Goal: Task Accomplishment & Management: Use online tool/utility

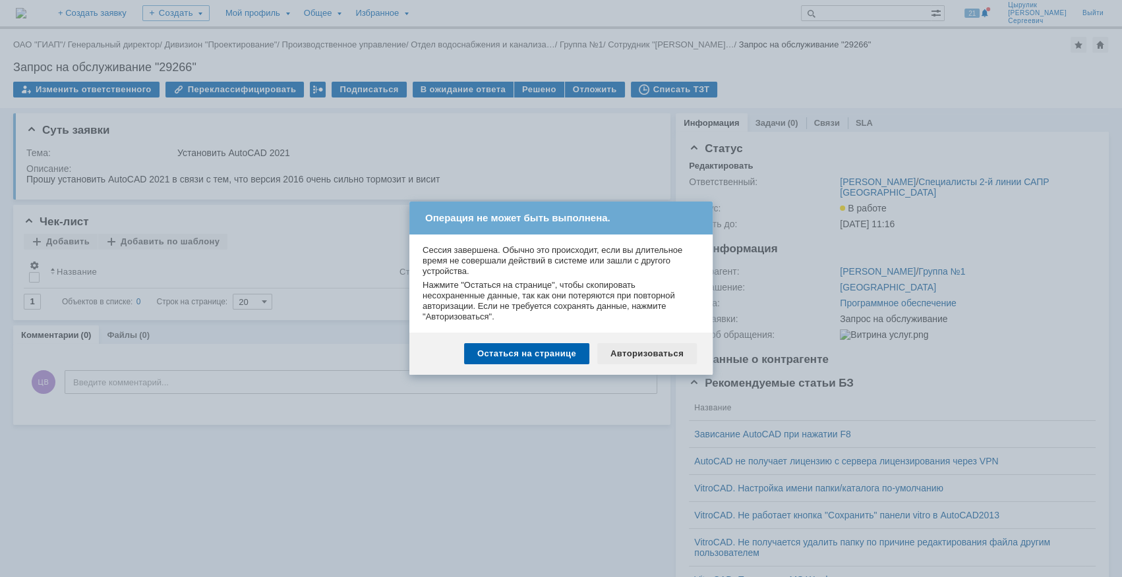
click at [620, 358] on div "Авторизоваться" at bounding box center [647, 353] width 100 height 21
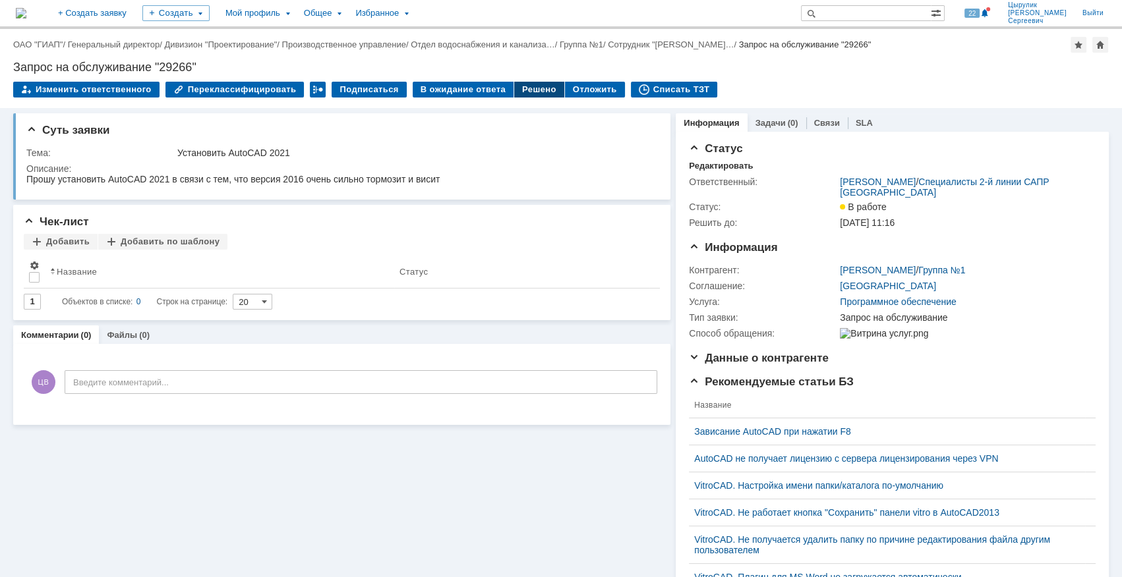
click at [528, 86] on div "Решено" at bounding box center [539, 90] width 50 height 16
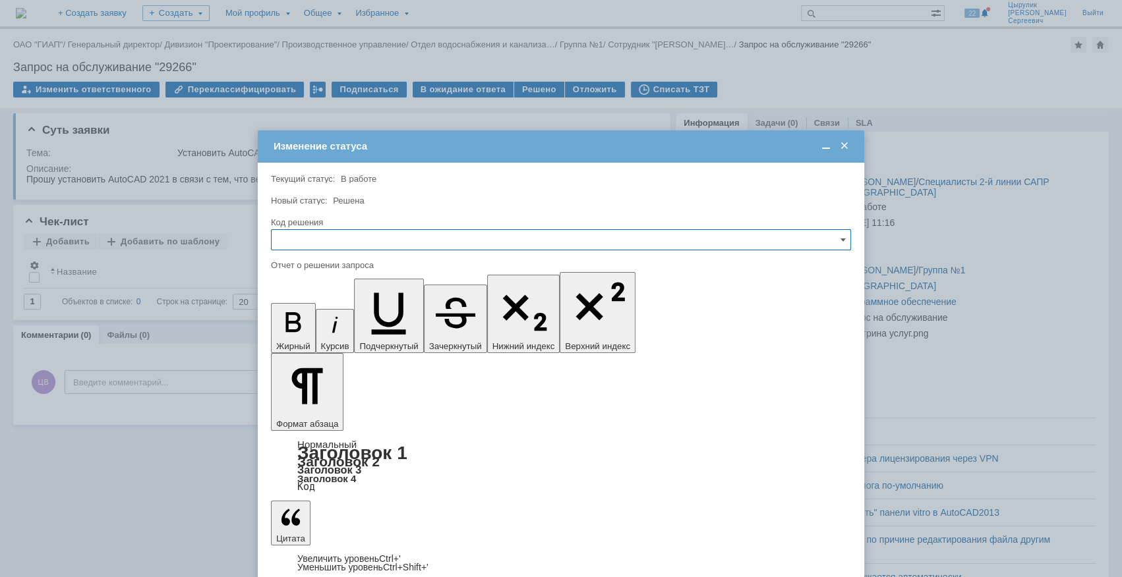
click at [498, 245] on input "text" at bounding box center [561, 239] width 580 height 21
click at [339, 334] on div "Решено" at bounding box center [561, 328] width 579 height 21
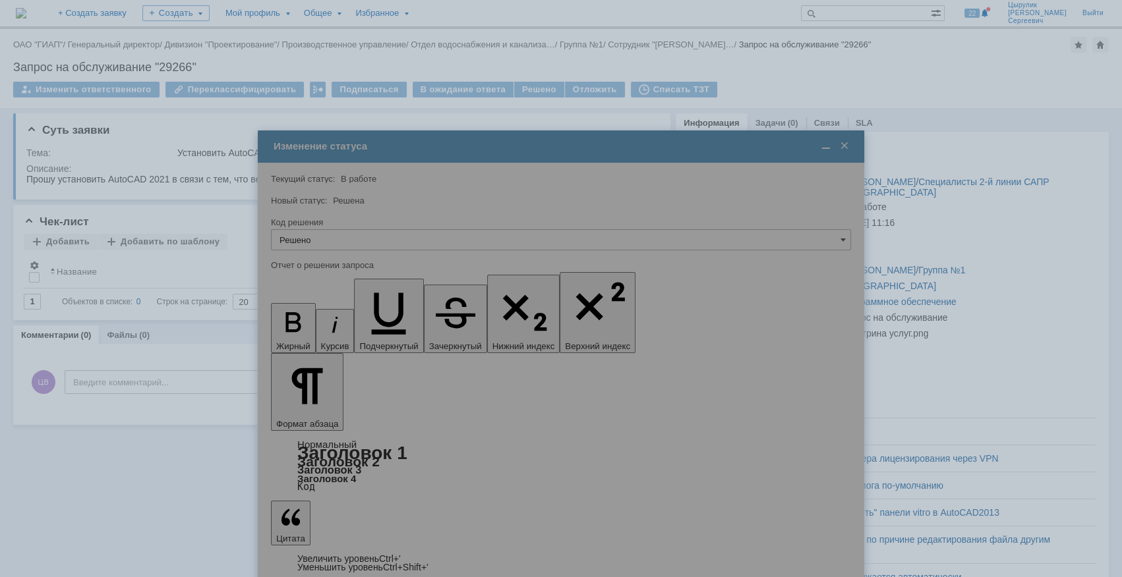
type input "Решено"
